Goal: Transaction & Acquisition: Purchase product/service

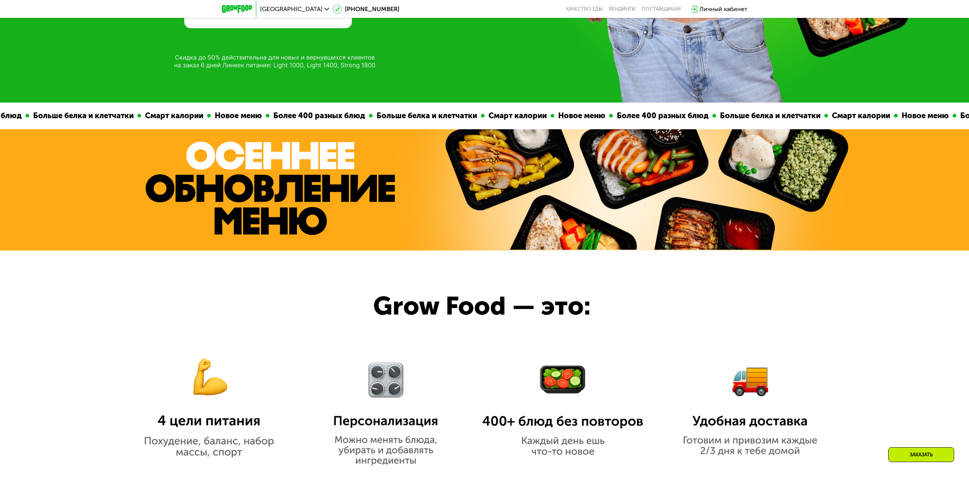
scroll to position [555, 0]
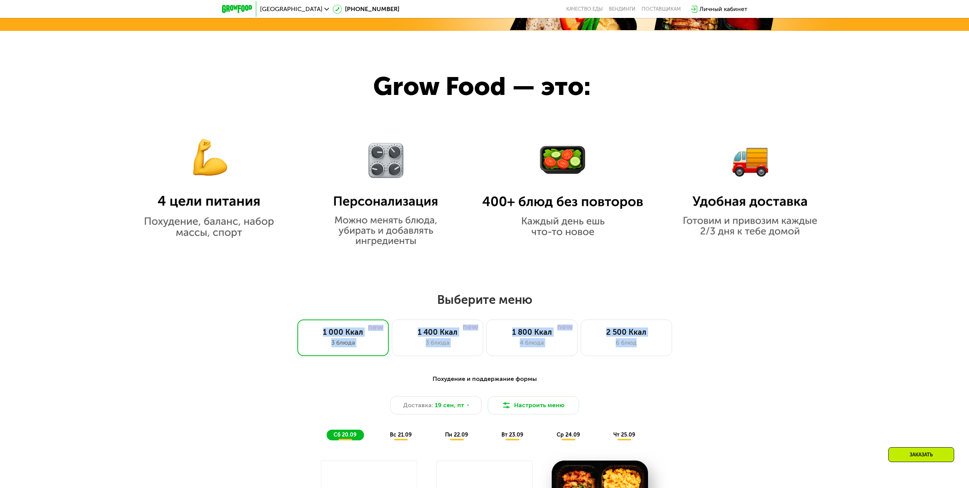
drag, startPoint x: 702, startPoint y: 341, endPoint x: 302, endPoint y: 318, distance: 401.0
click at [302, 318] on div "Выберите меню 1 000 Ккал 3 блюда 1 400 Ккал 3 блюда 1 800 Ккал 4 блюда 2 500 Кк…" at bounding box center [484, 324] width 969 height 64
drag, startPoint x: 271, startPoint y: 331, endPoint x: 703, endPoint y: 351, distance: 432.4
click at [703, 351] on div "1 000 Ккал 3 блюда 1 400 Ккал 3 блюда 1 800 Ккал 4 блюда 2 500 Ккал 6 блюд" at bounding box center [484, 337] width 921 height 37
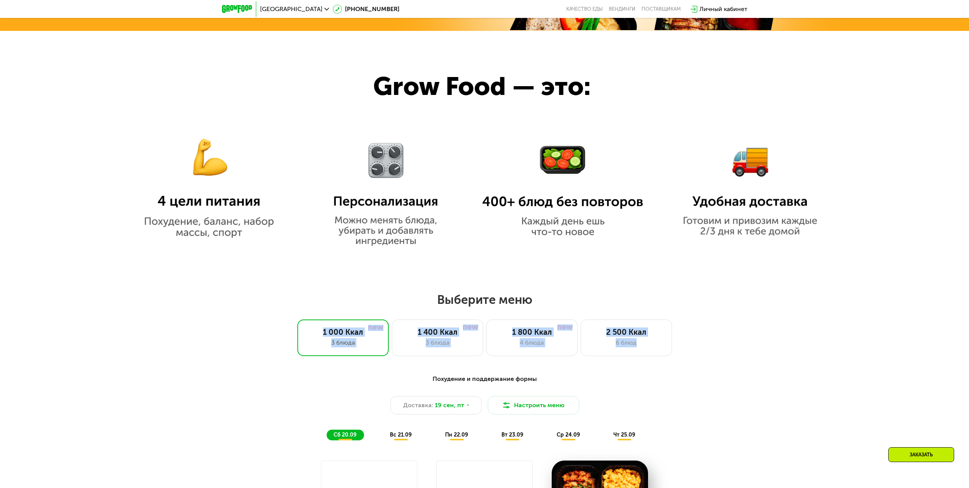
click at [722, 350] on div "1 000 Ккал 3 блюда 1 400 Ккал 3 блюда 1 800 Ккал 4 блюда 2 500 Ккал 6 блюд" at bounding box center [484, 337] width 921 height 37
drag, startPoint x: 722, startPoint y: 350, endPoint x: 283, endPoint y: 332, distance: 438.8
click at [304, 335] on div "1 000 Ккал 3 блюда 1 400 Ккал 3 блюда 1 800 Ккал 4 блюда 2 500 Ккал 6 блюд" at bounding box center [484, 337] width 921 height 37
click at [272, 331] on div "1 000 Ккал 3 блюда 1 400 Ккал 3 блюда 1 800 Ккал 4 блюда 2 500 Ккал 6 блюд" at bounding box center [484, 337] width 921 height 37
click at [374, 307] on h2 "Выберите меню" at bounding box center [484, 299] width 921 height 15
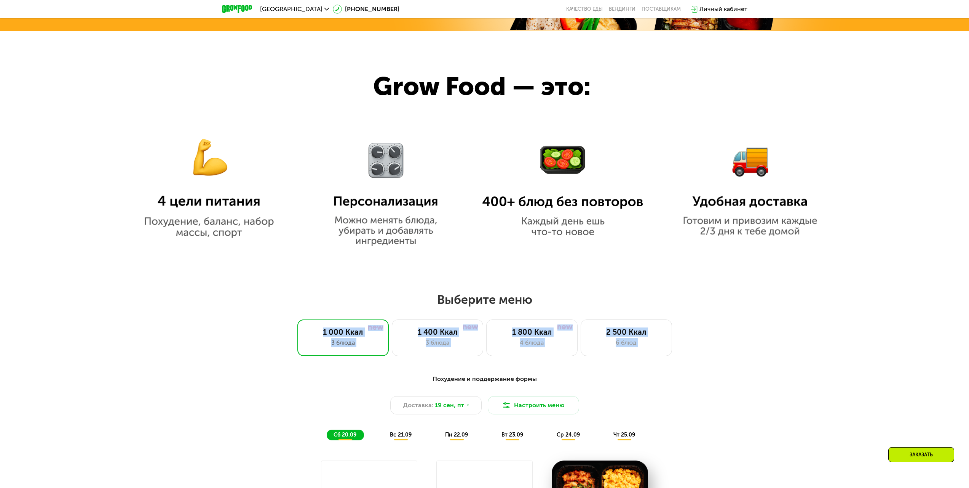
drag, startPoint x: 254, startPoint y: 328, endPoint x: 720, endPoint y: 358, distance: 466.1
click at [720, 356] on div "1 000 Ккал 3 блюда 1 400 Ккал 3 блюда 1 800 Ккал 4 блюда 2 500 Ккал 6 блюд" at bounding box center [484, 337] width 921 height 37
